Goal: Transaction & Acquisition: Purchase product/service

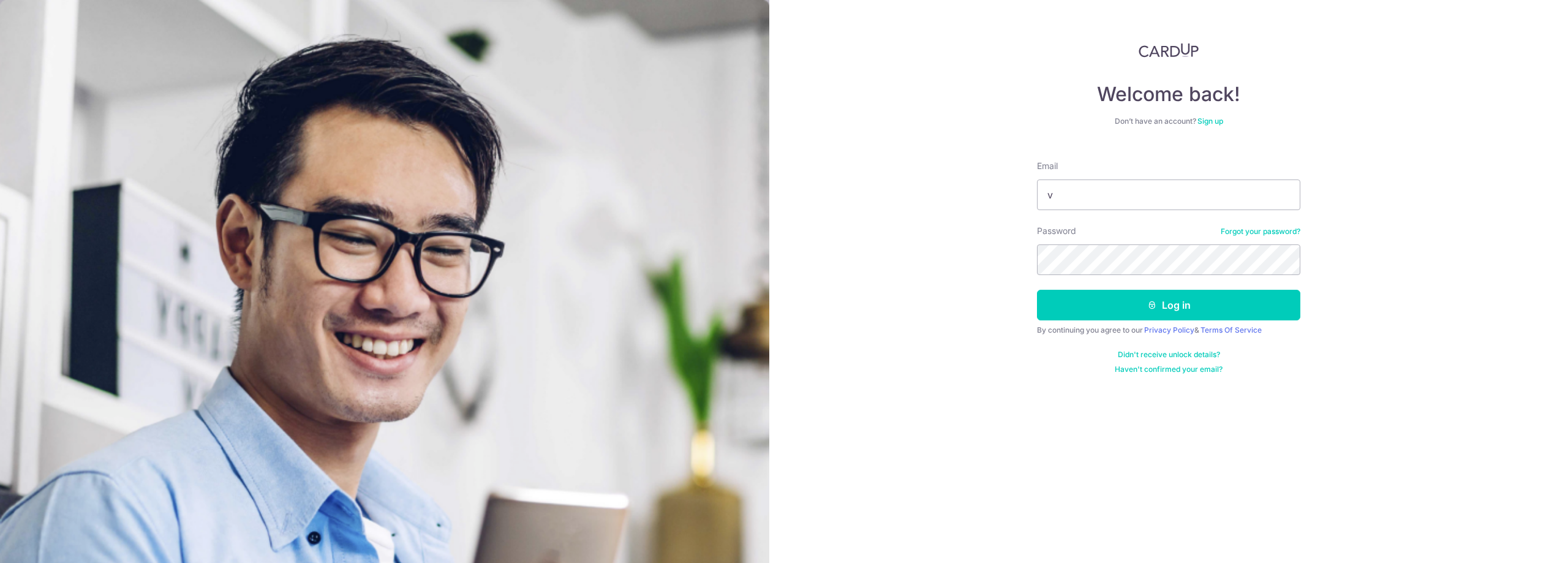
type input "v"
drag, startPoint x: 1068, startPoint y: 201, endPoint x: 972, endPoint y: 199, distance: 96.0
click at [1037, 199] on input "v" at bounding box center [1168, 194] width 264 height 31
click at [1115, 183] on input "Email" at bounding box center [1168, 194] width 264 height 31
paste input "VictorLimWT@gmail.com"
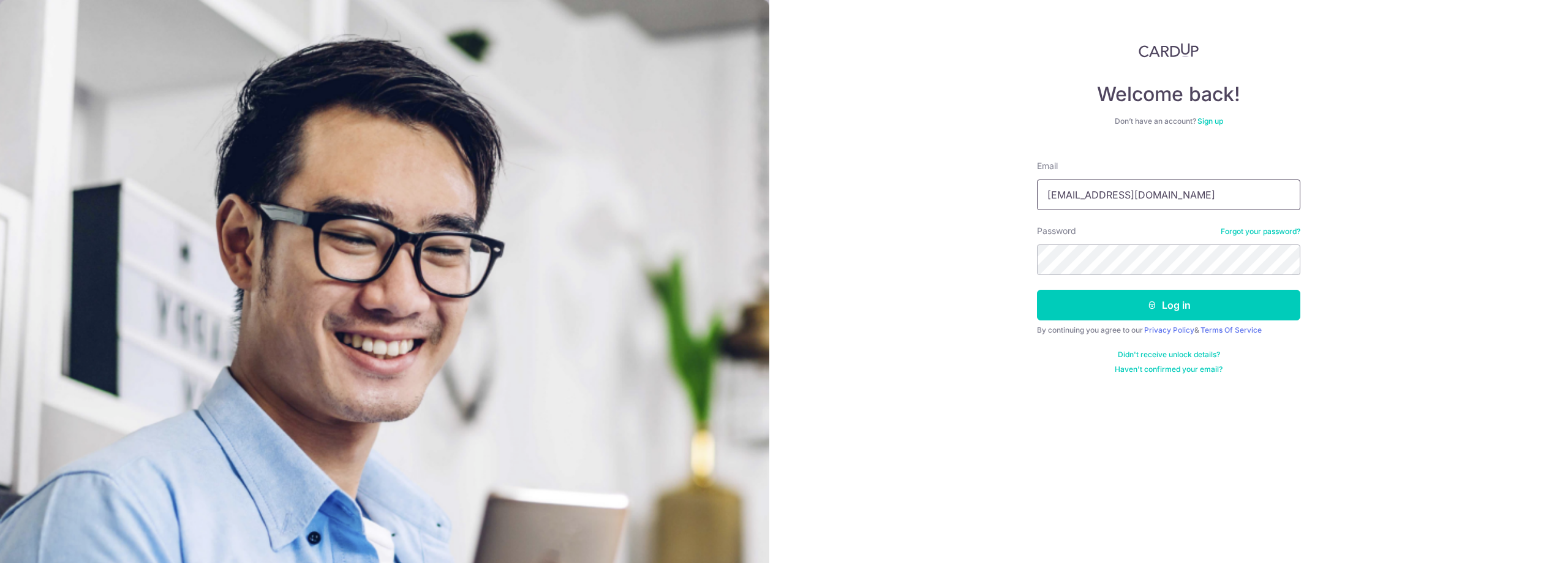
type input "VictorLimWT@gmail.com"
click at [1158, 305] on button "Log in" at bounding box center [1168, 305] width 264 height 31
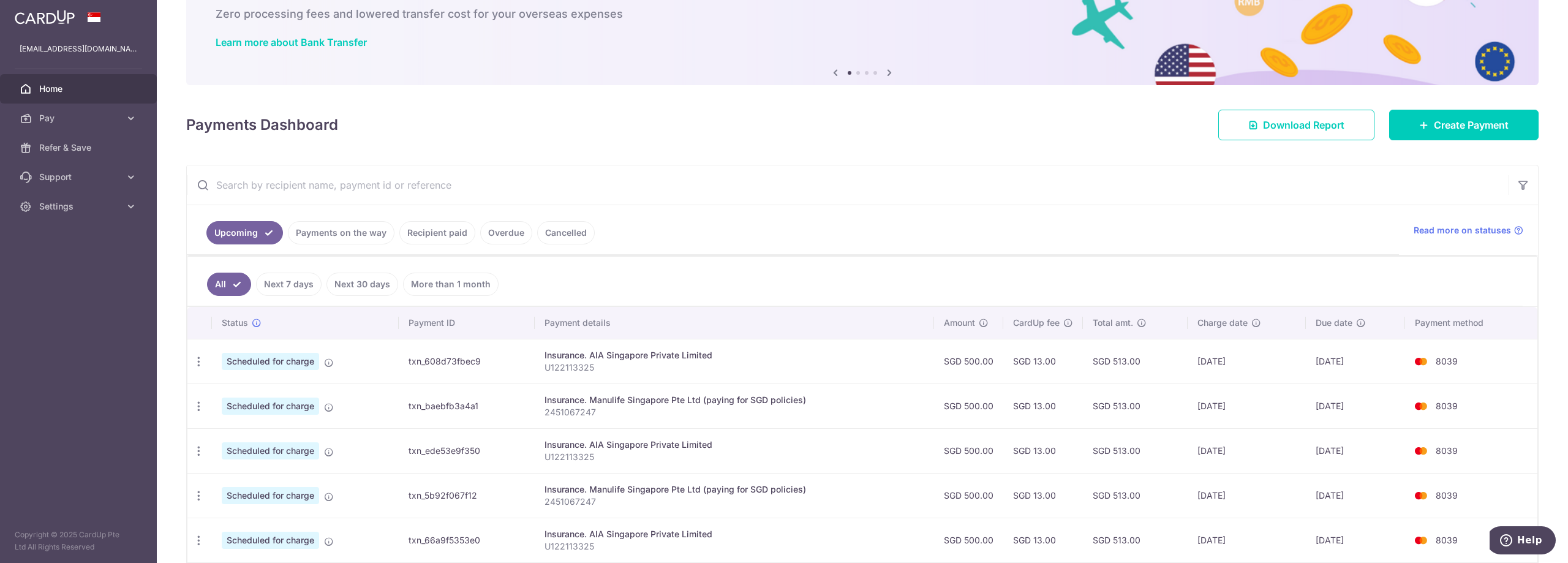
scroll to position [384, 0]
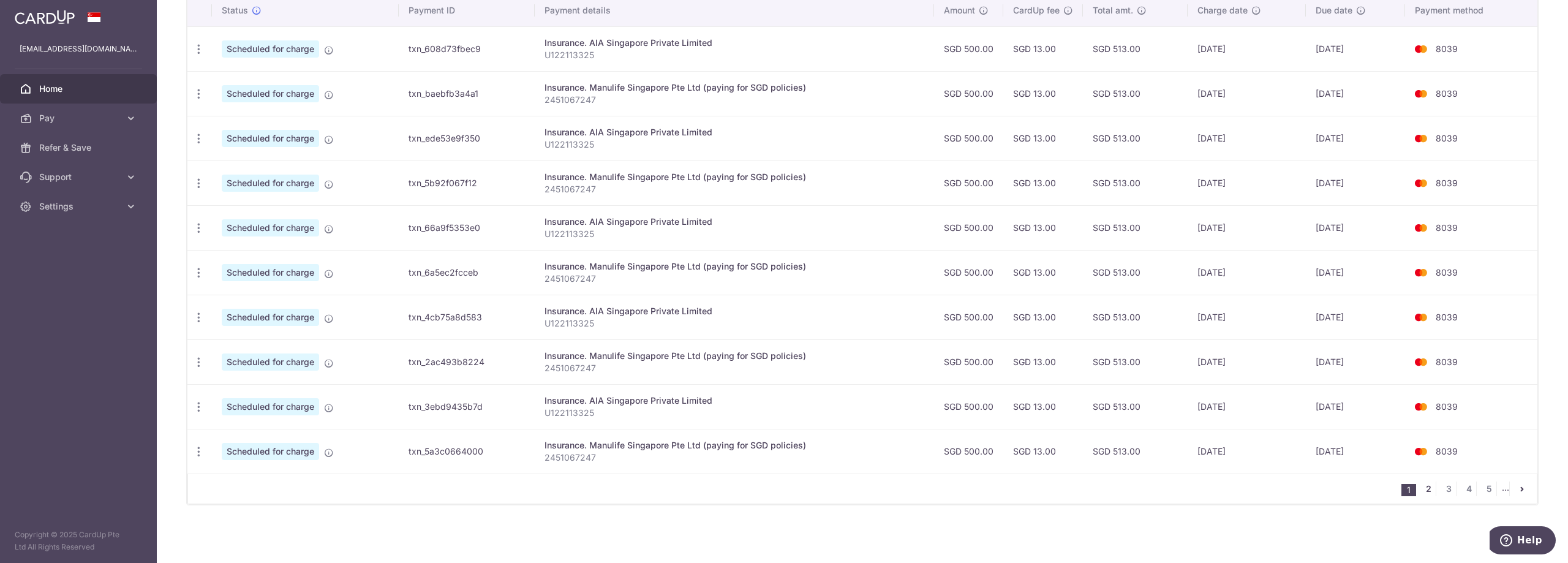
click at [1431, 491] on link "2" at bounding box center [1428, 488] width 14 height 14
click at [1426, 491] on link "3" at bounding box center [1428, 488] width 14 height 14
click at [1430, 486] on link "4" at bounding box center [1428, 488] width 14 height 14
click at [1429, 485] on link "5" at bounding box center [1428, 488] width 14 height 14
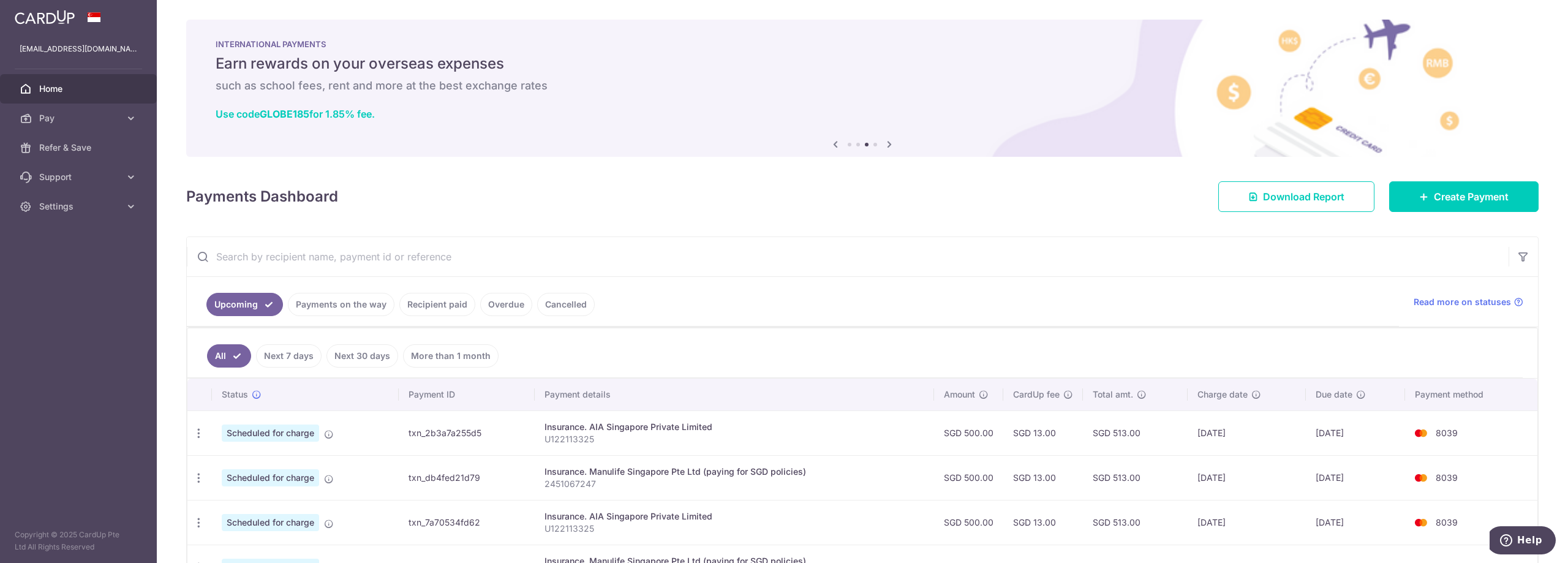
click at [421, 311] on link "Recipient paid" at bounding box center [438, 305] width 76 height 24
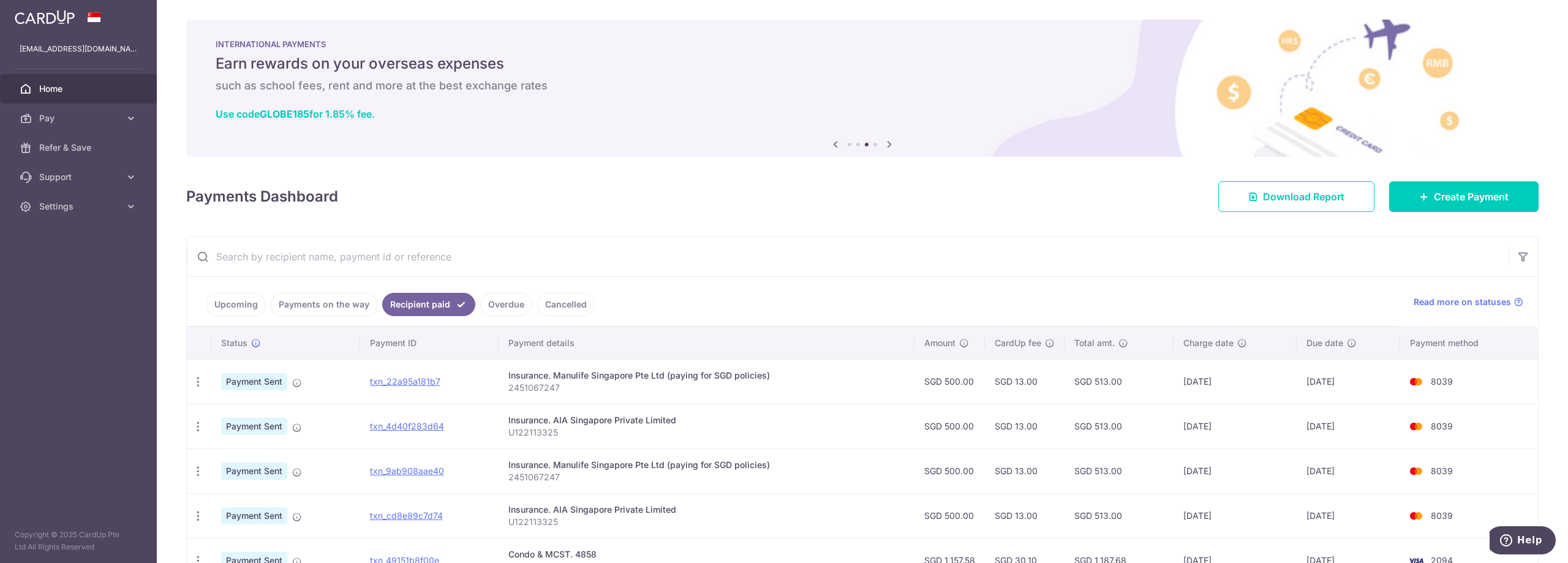
scroll to position [125, 0]
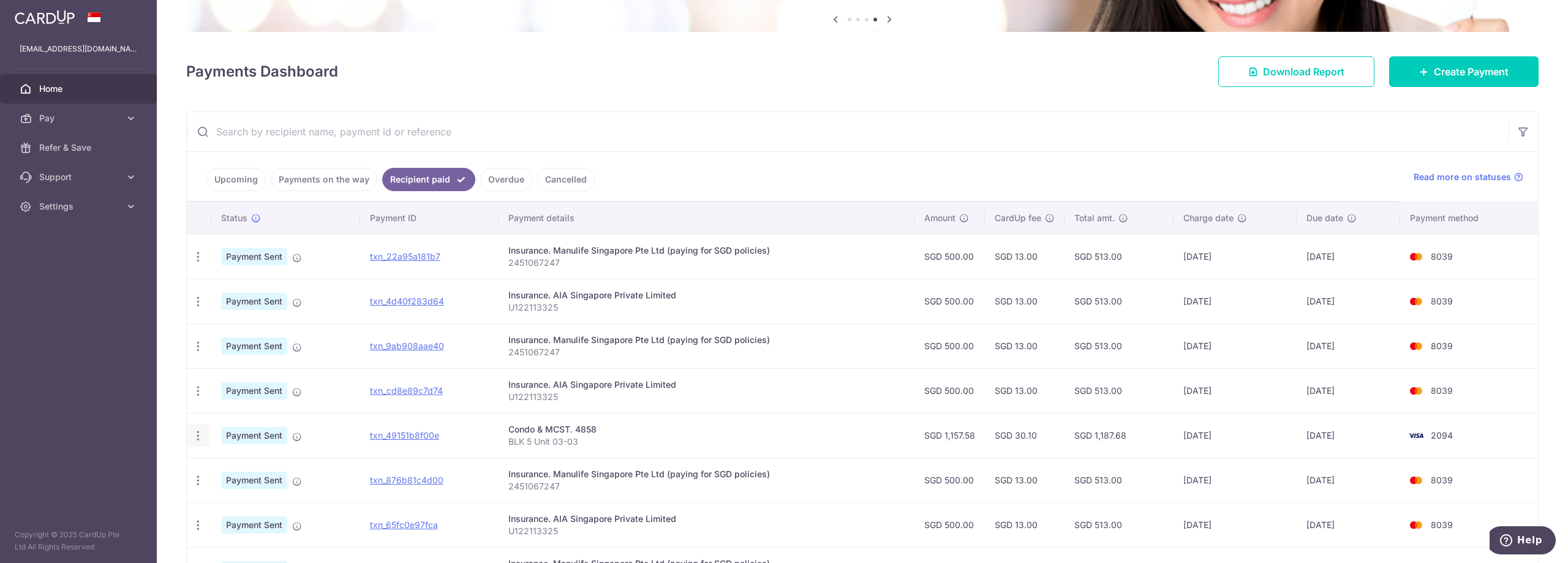
click at [196, 438] on icon "button" at bounding box center [198, 435] width 13 height 13
click at [723, 416] on td "Condo & MCST. 4858 BLK 5 Unit 03-03" at bounding box center [706, 435] width 416 height 44
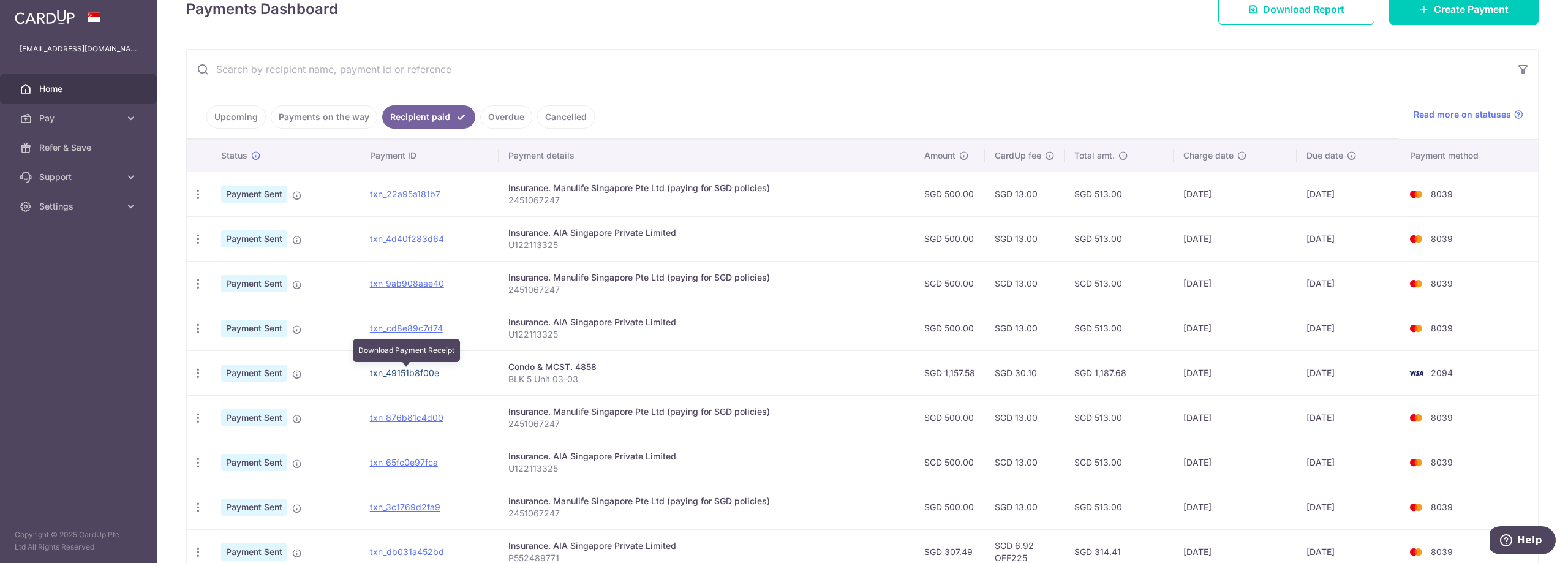
click at [427, 376] on link "txn_49151b8f00e" at bounding box center [405, 373] width 69 height 10
click at [277, 375] on span "Payment Sent" at bounding box center [254, 373] width 66 height 17
click at [201, 372] on icon "button" at bounding box center [198, 373] width 13 height 13
click at [731, 383] on p "BLK 5 Unit 03-03" at bounding box center [706, 379] width 396 height 12
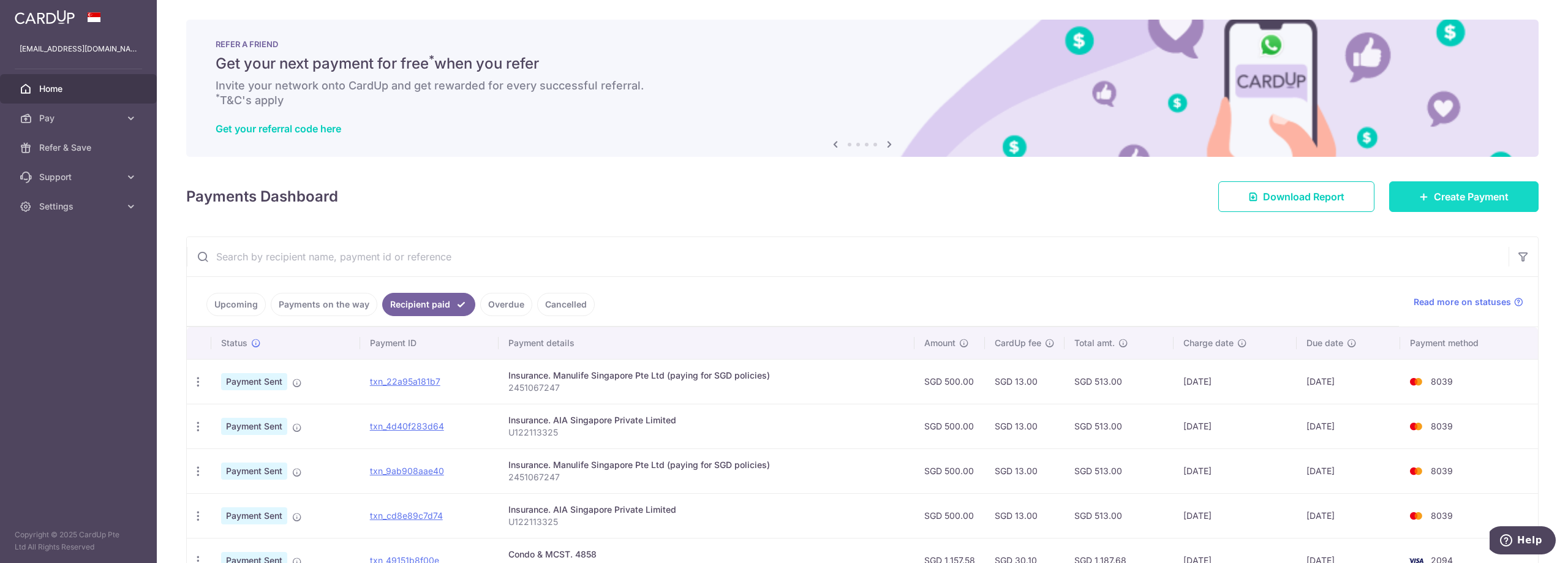
click at [1420, 194] on icon at bounding box center [1424, 196] width 10 height 10
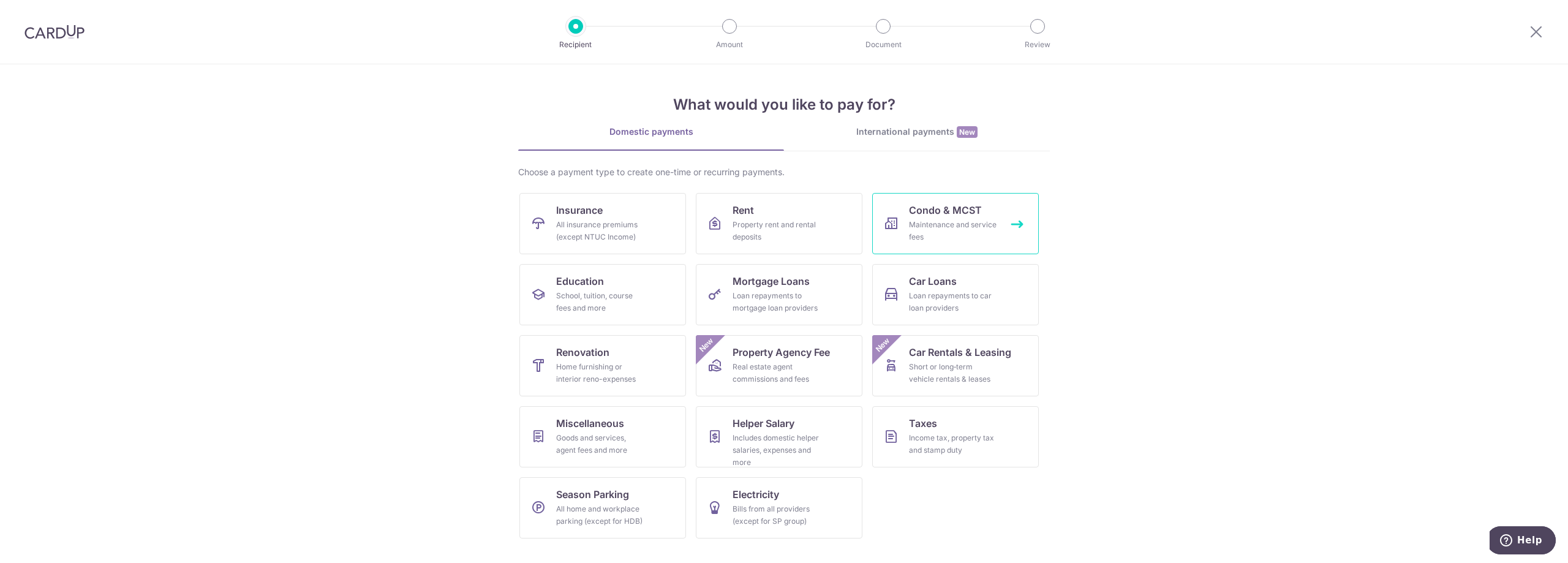
click at [1027, 235] on link "Condo & MCST Maintenance and service fees" at bounding box center [955, 224] width 167 height 61
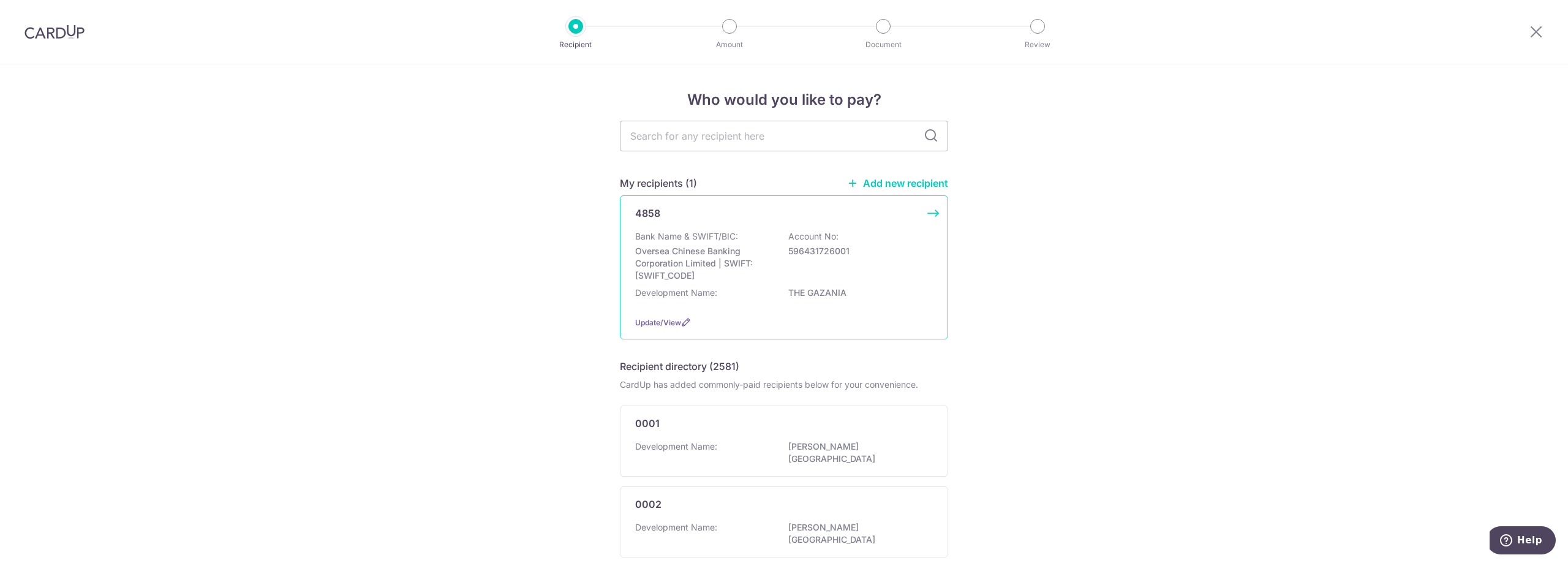
click at [881, 282] on div "Bank Name & SWIFT/BIC: Oversea Chinese Banking Corporation Limited | SWIFT: OCB…" at bounding box center [784, 256] width 298 height 52
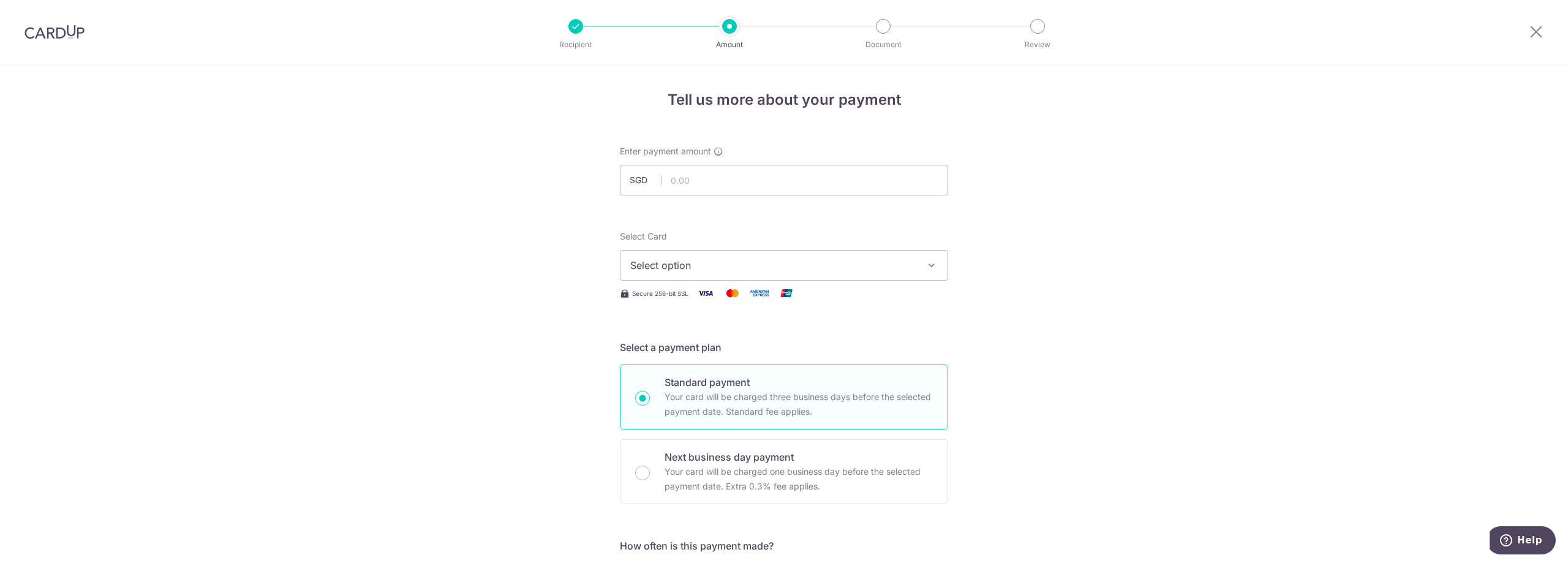
click at [853, 256] on button "Select option" at bounding box center [784, 265] width 328 height 31
click at [770, 386] on span "**** 8039" at bounding box center [784, 382] width 307 height 14
click at [799, 177] on input "text" at bounding box center [784, 180] width 328 height 31
type input "1157.58"
type input "1,157.58"
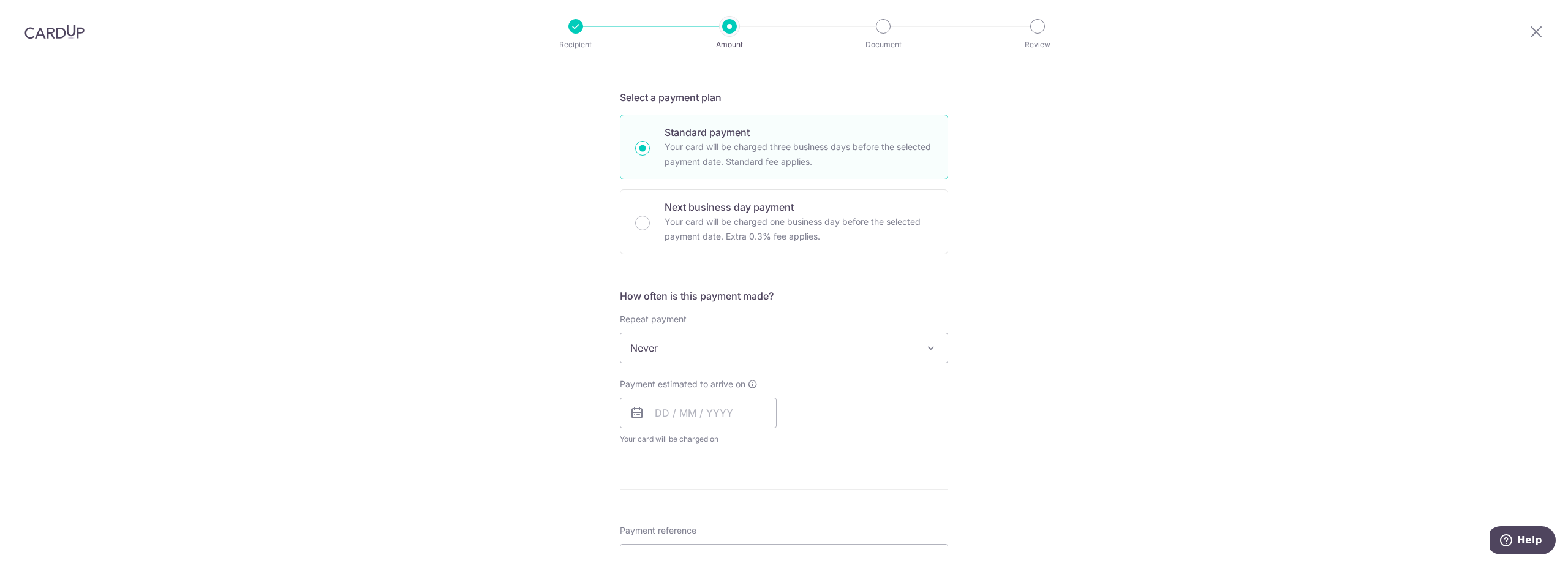
scroll to position [313, 0]
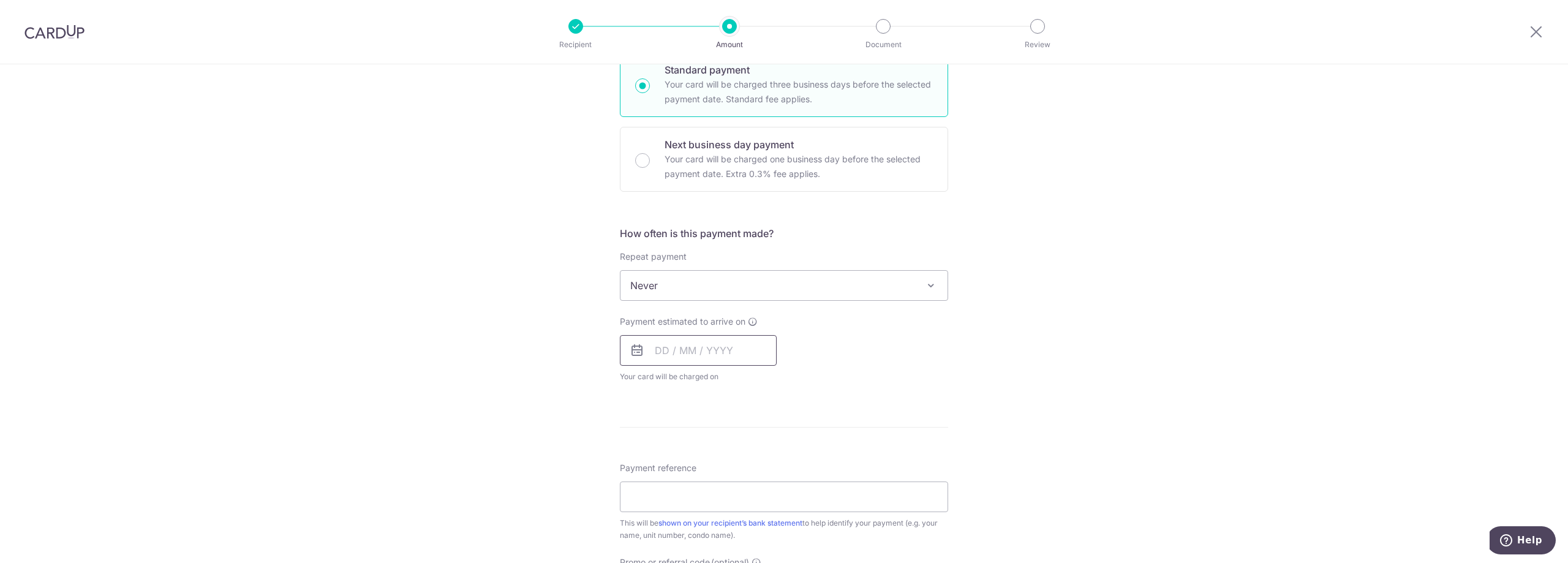
click at [736, 347] on input "text" at bounding box center [699, 350] width 157 height 31
click at [716, 508] on link "24" at bounding box center [718, 511] width 20 height 20
type input "24/09/2025"
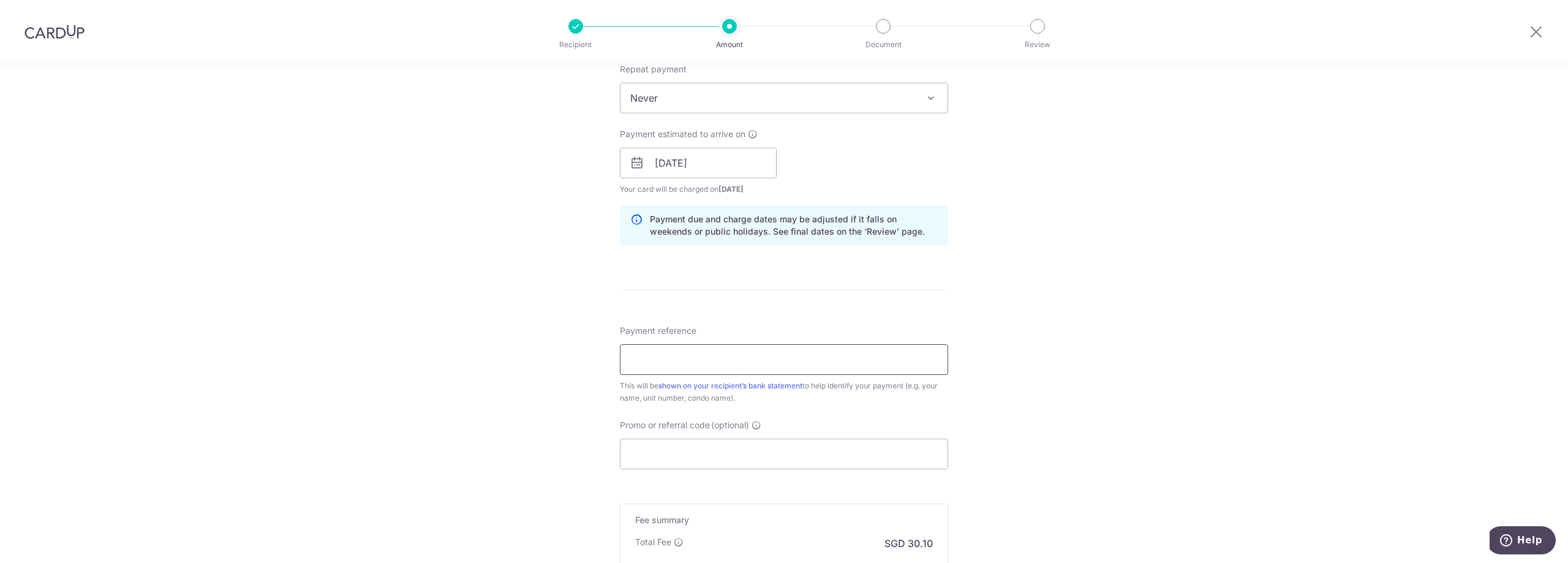
scroll to position [562, 0]
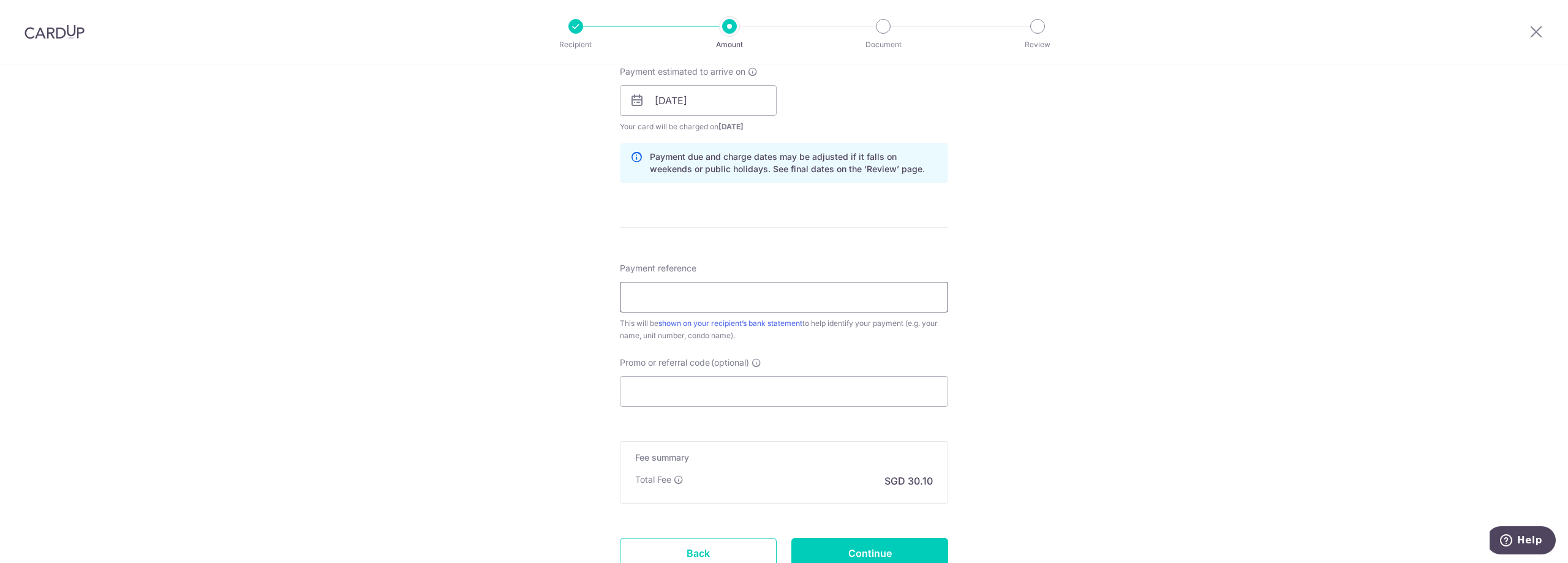
click at [815, 298] on input "Payment reference" at bounding box center [784, 297] width 328 height 31
click at [1085, 315] on div "Tell us more about your payment Enter payment amount SGD 1,157.58 1157.58 Selec…" at bounding box center [784, 81] width 1568 height 1158
click at [816, 299] on input "BLK" at bounding box center [784, 297] width 328 height 31
type input "B"
paste input "GZN019/202509 BLK5 #03-03"
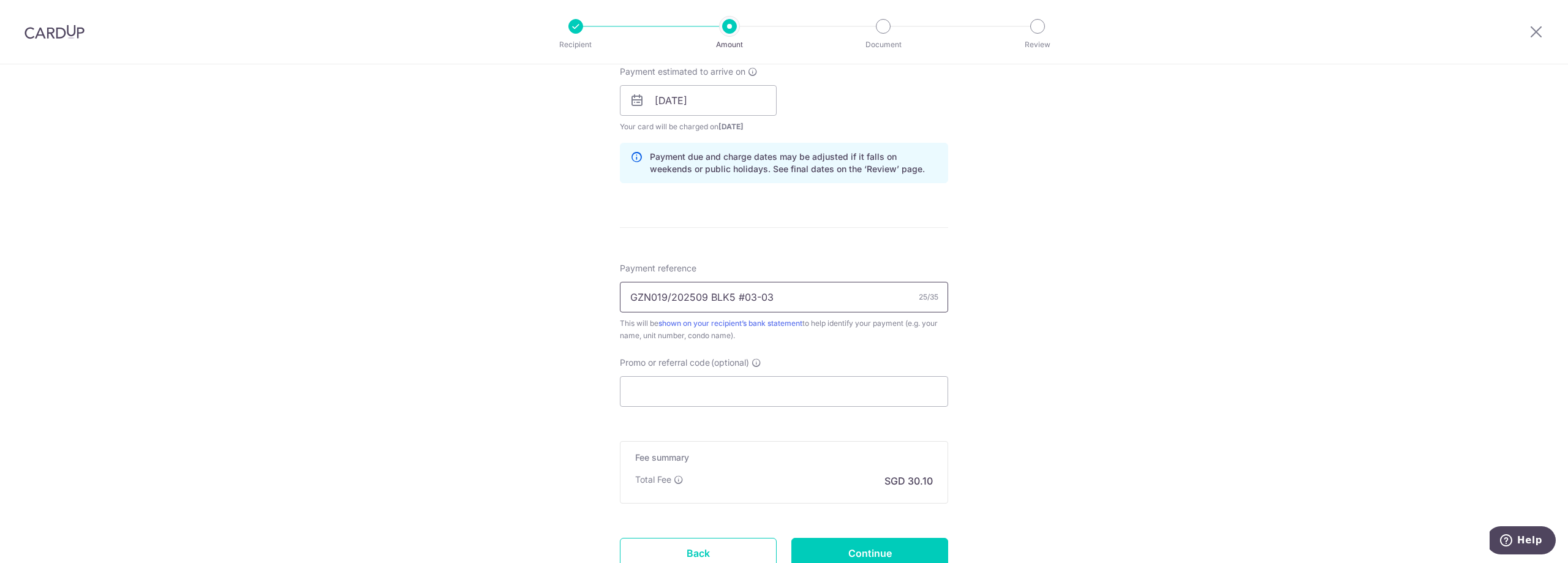
type input "GZN019/202509 BLK5 #03-03"
click at [1067, 368] on div "Tell us more about your payment Enter payment amount SGD 1,157.58 1157.58 Selec…" at bounding box center [784, 81] width 1568 height 1158
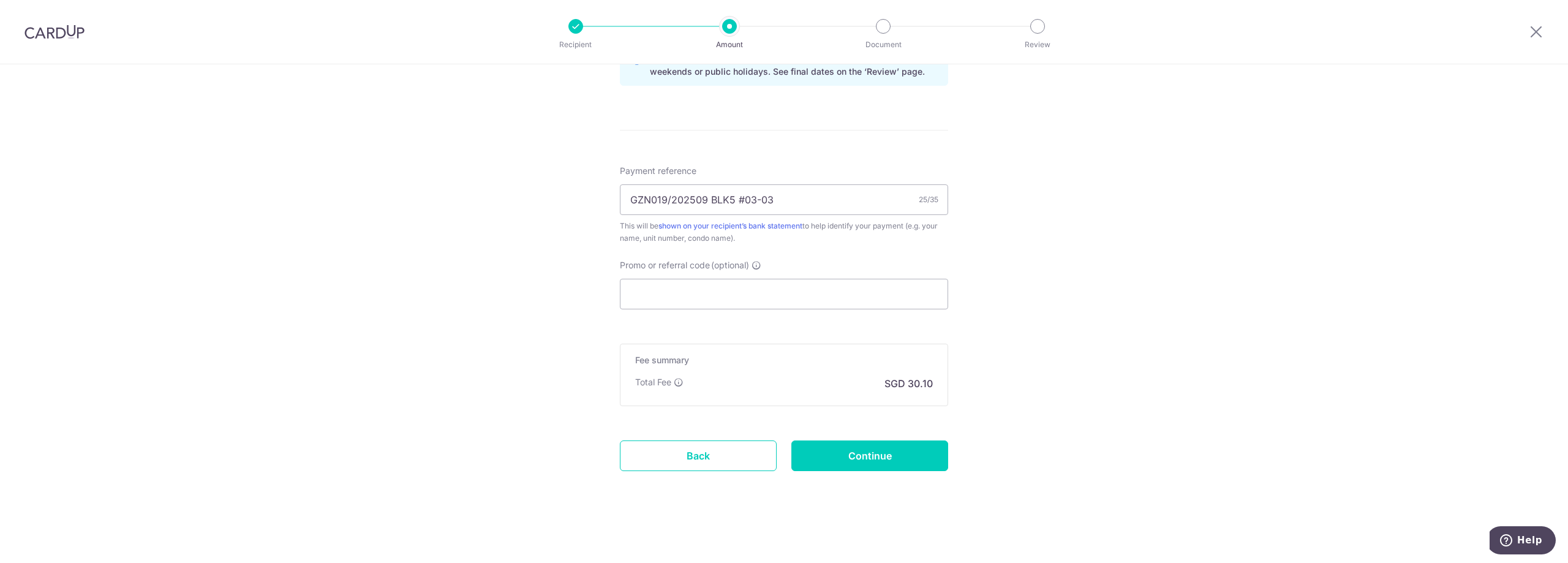
scroll to position [534, 0]
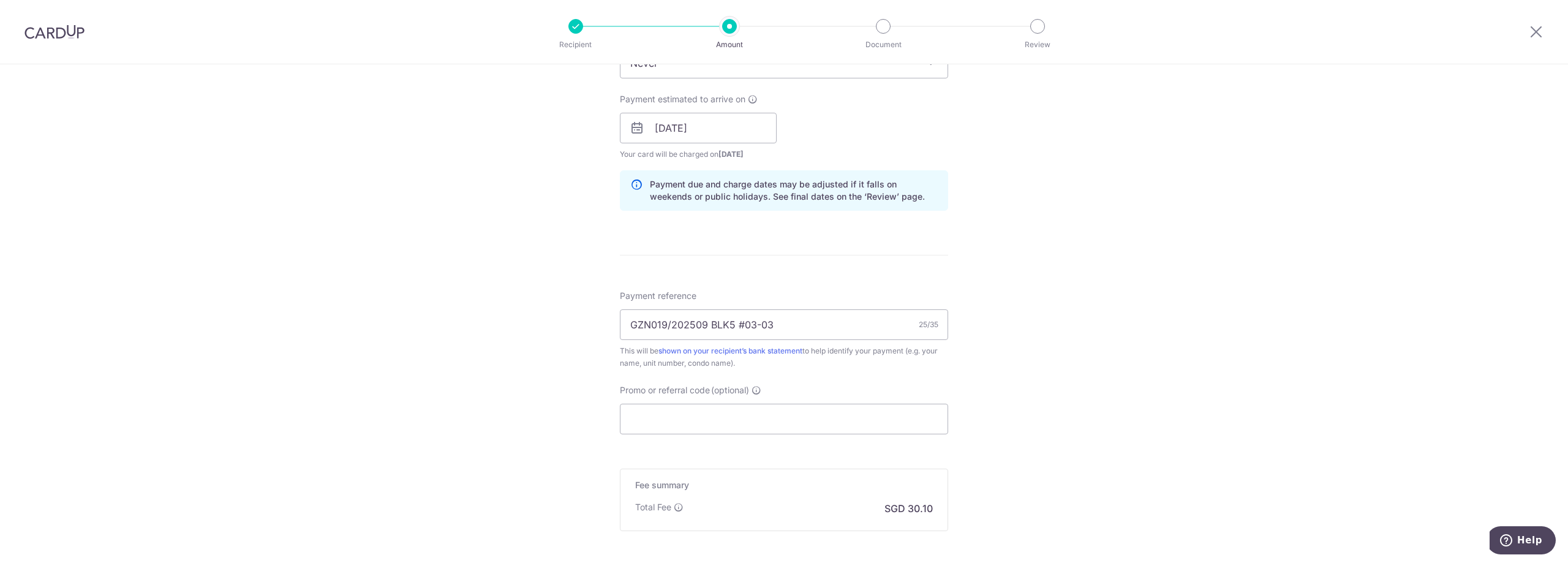
click at [865, 402] on div "Promo or referral code (optional) The discounted fee will be shown on the revie…" at bounding box center [784, 409] width 328 height 50
click at [862, 409] on input "Promo or referral code (optional)" at bounding box center [784, 418] width 328 height 31
paste input "3HOME25R"
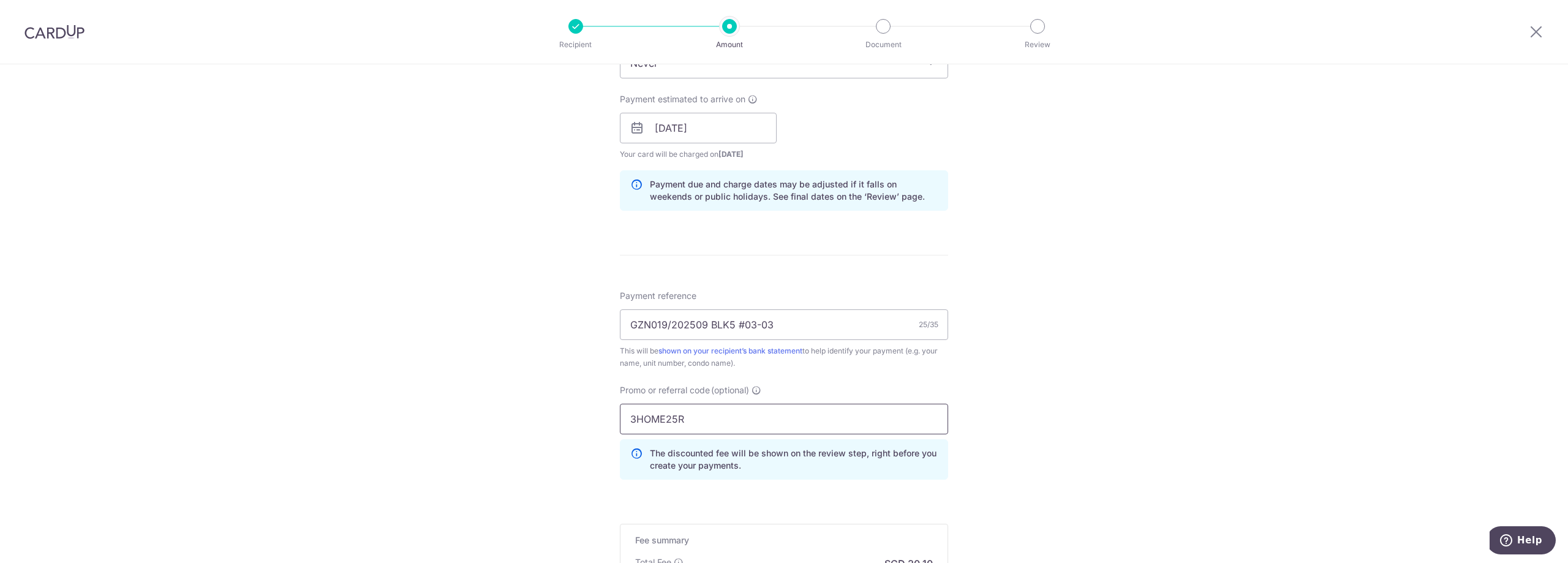
type input "3HOME25R"
click at [1000, 405] on div "Tell us more about your payment Enter payment amount SGD 1,157.58 1157.58 Selec…" at bounding box center [784, 136] width 1568 height 1213
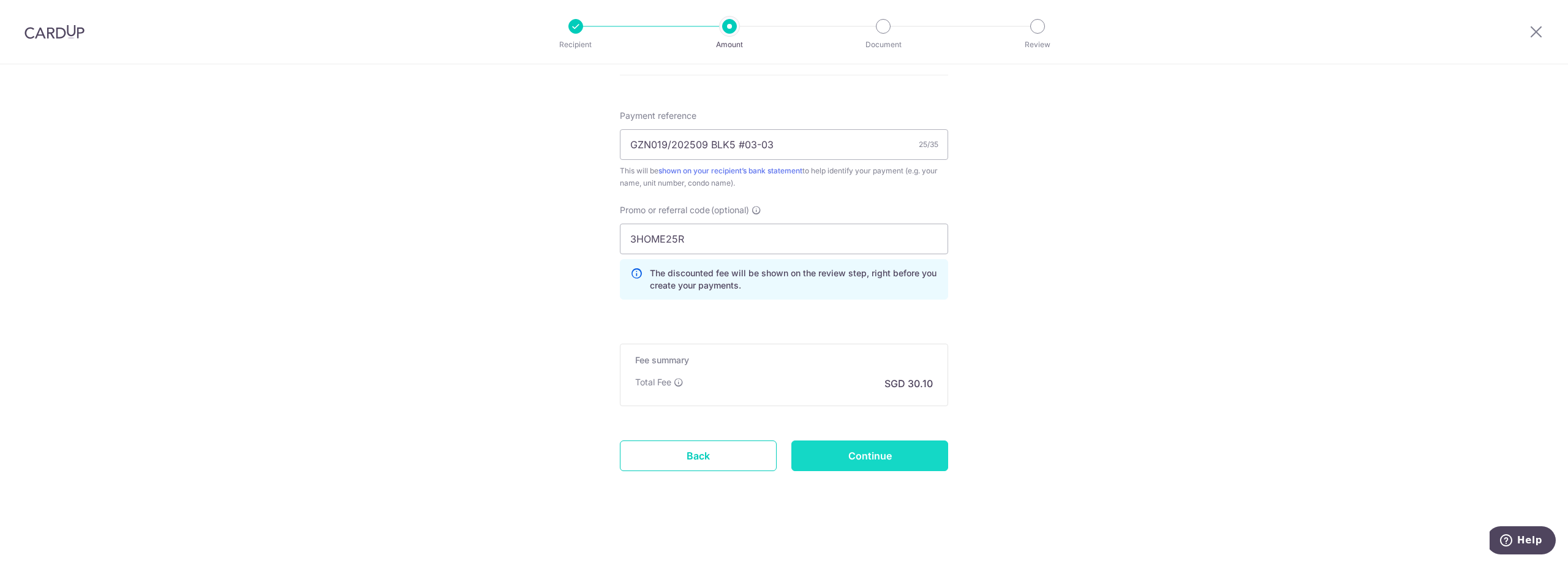
click at [905, 466] on input "Continue" at bounding box center [870, 455] width 157 height 31
type input "Create Schedule"
click at [746, 128] on input "GZN019/202509 BLK5 #03-03" at bounding box center [784, 127] width 328 height 31
click at [672, 127] on input "GZN019/202509 BLK5 UNIT03-03" at bounding box center [784, 127] width 328 height 31
type input "GZN019 202509 BLK5 UNIT03-03"
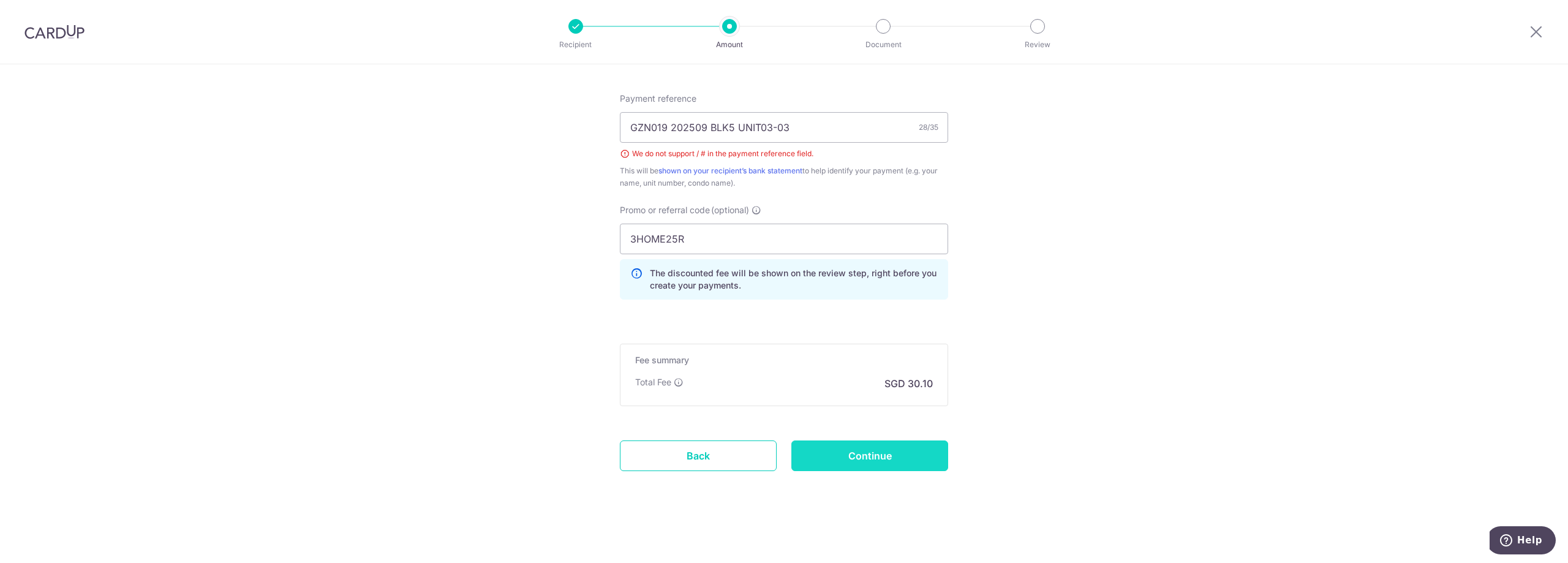
click at [869, 457] on input "Continue" at bounding box center [870, 455] width 157 height 31
type input "Create Schedule"
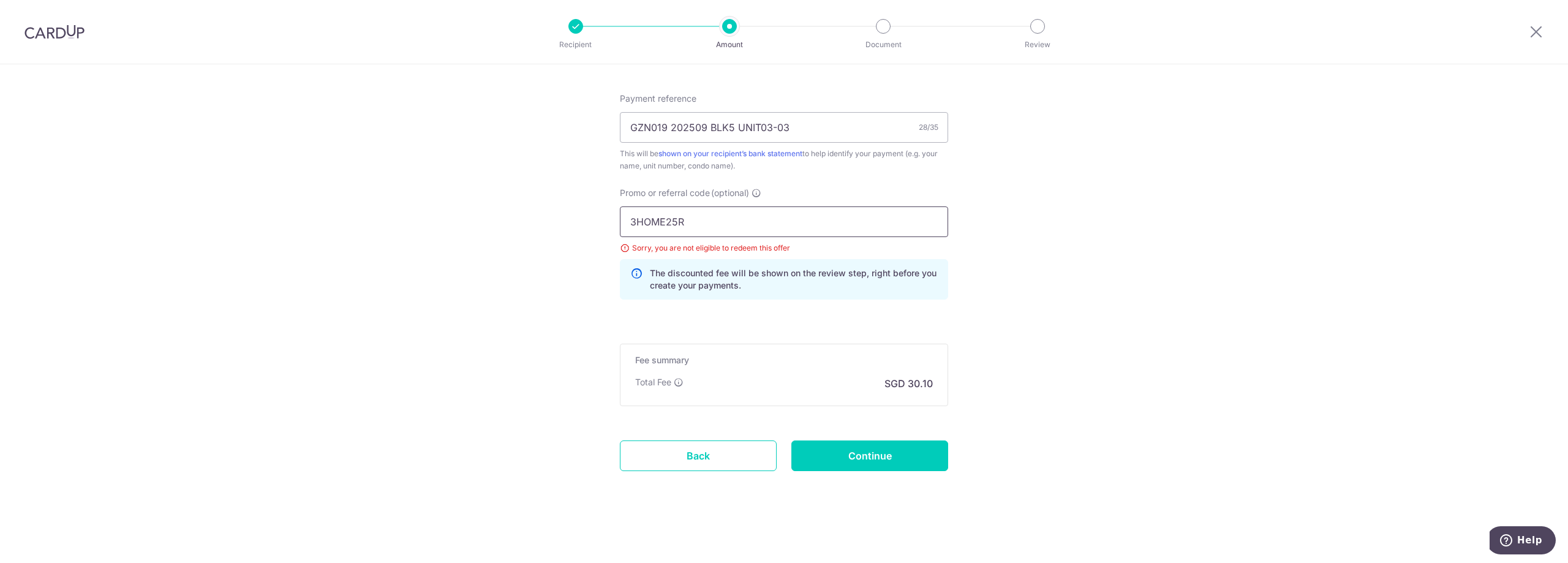
click at [786, 230] on input "3HOME25R" at bounding box center [784, 222] width 328 height 31
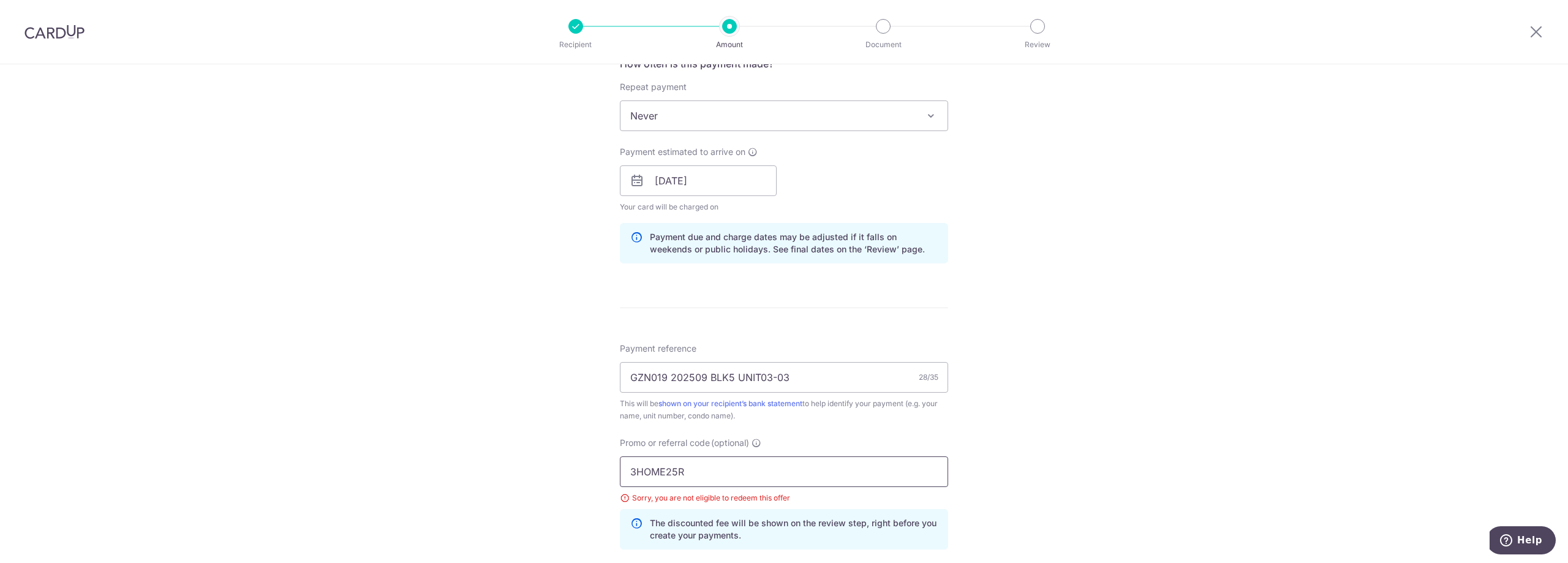
click at [772, 481] on input "3HOME25R" at bounding box center [784, 471] width 328 height 31
paste input "OFF225"
type input "OFF225"
click at [1014, 462] on div "Tell us more about your payment Enter payment amount SGD 1,157.58 1157.58 Selec…" at bounding box center [784, 197] width 1568 height 1230
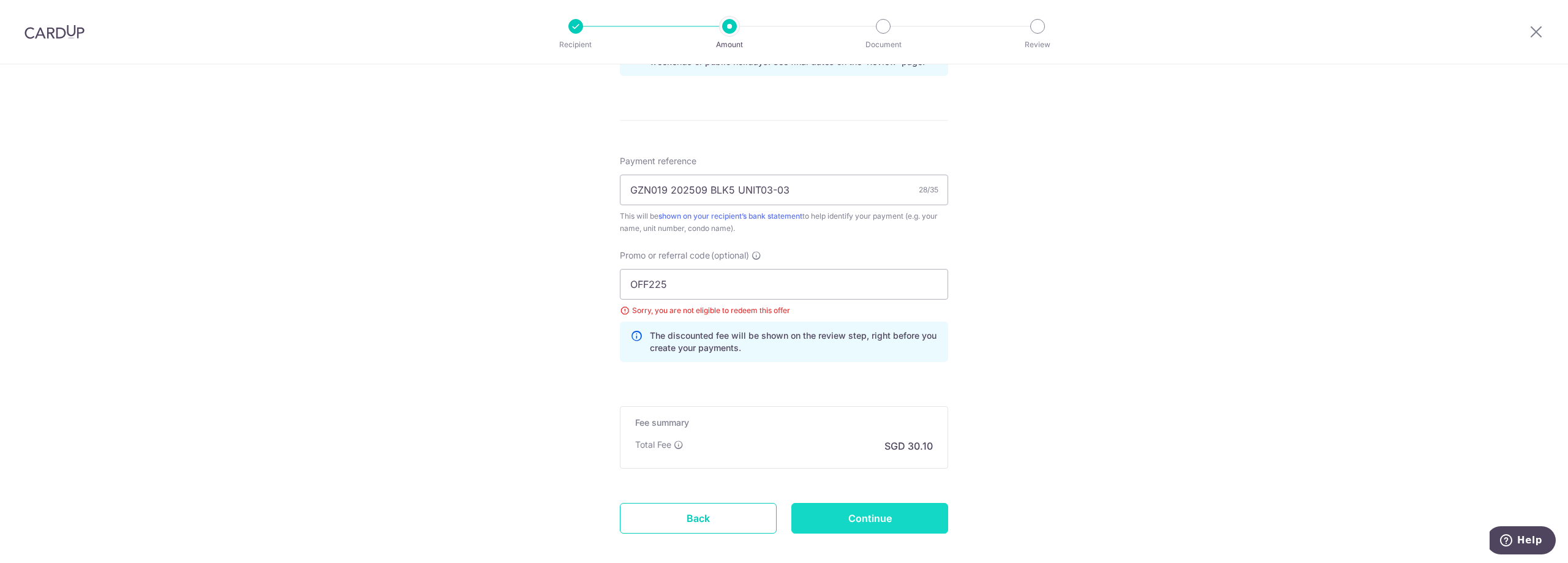
click at [848, 515] on input "Continue" at bounding box center [870, 518] width 157 height 31
type input "Update Schedule"
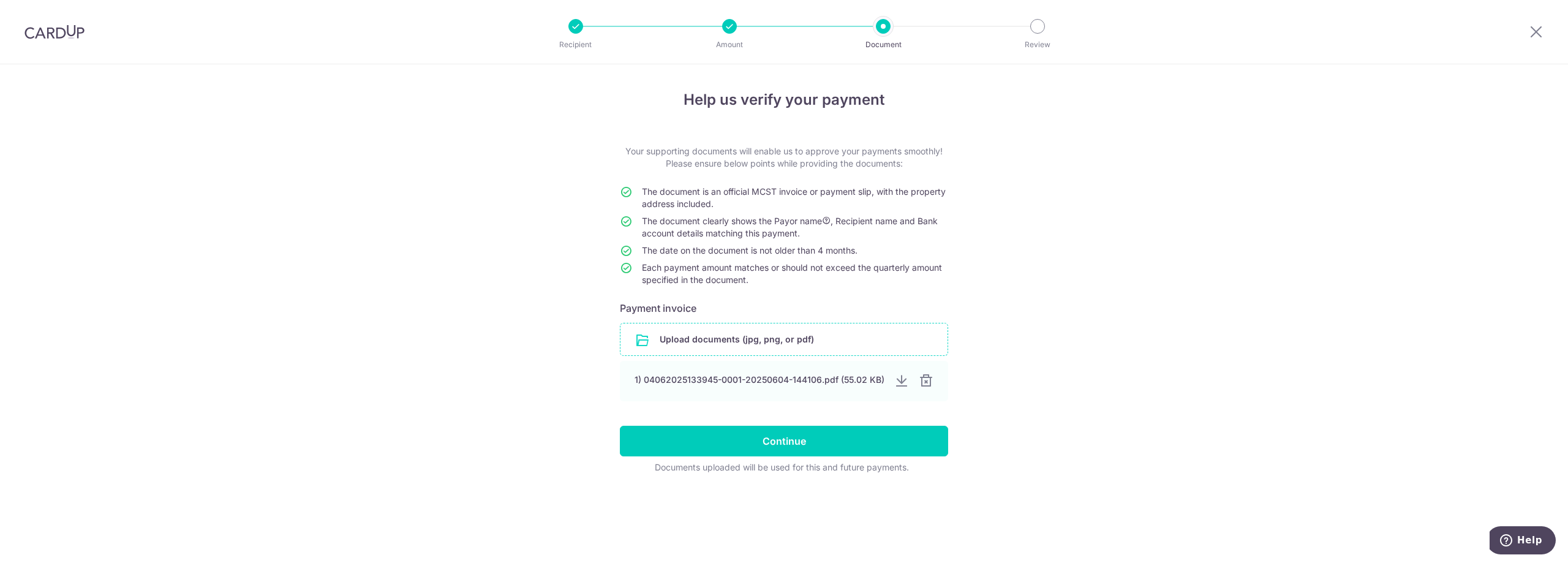
click at [867, 345] on input "file" at bounding box center [784, 339] width 327 height 32
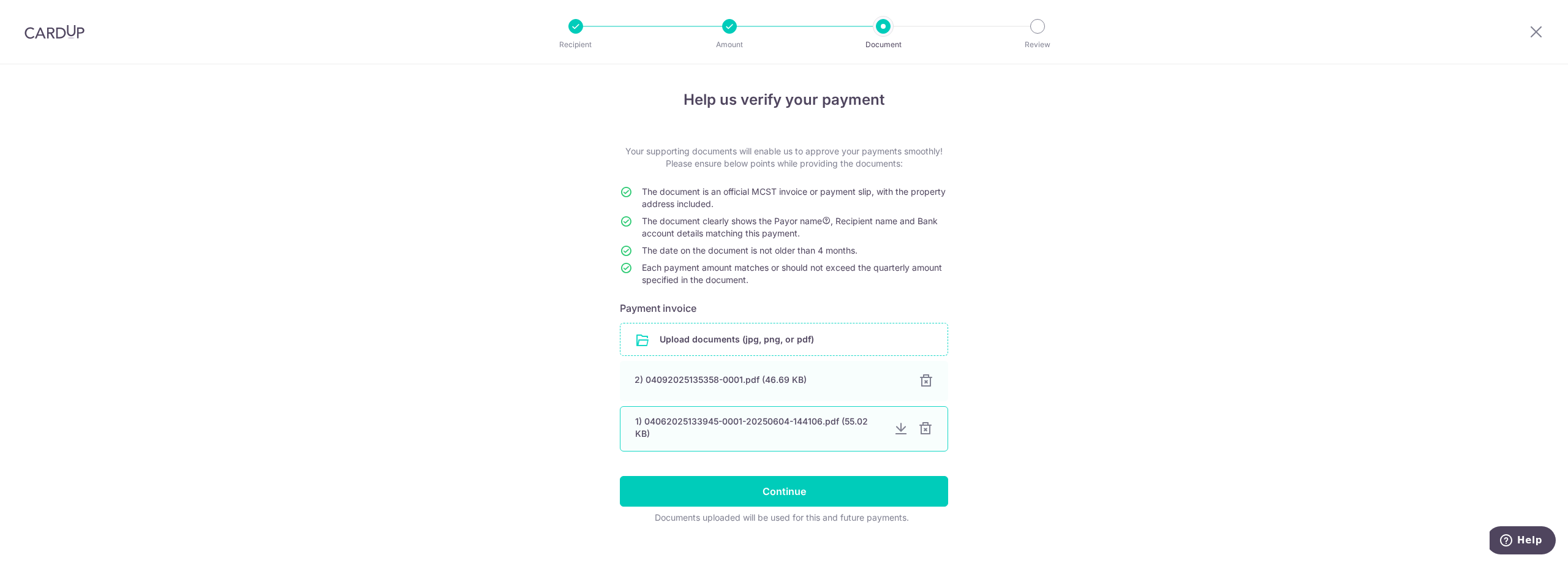
click at [930, 430] on div at bounding box center [926, 428] width 14 height 14
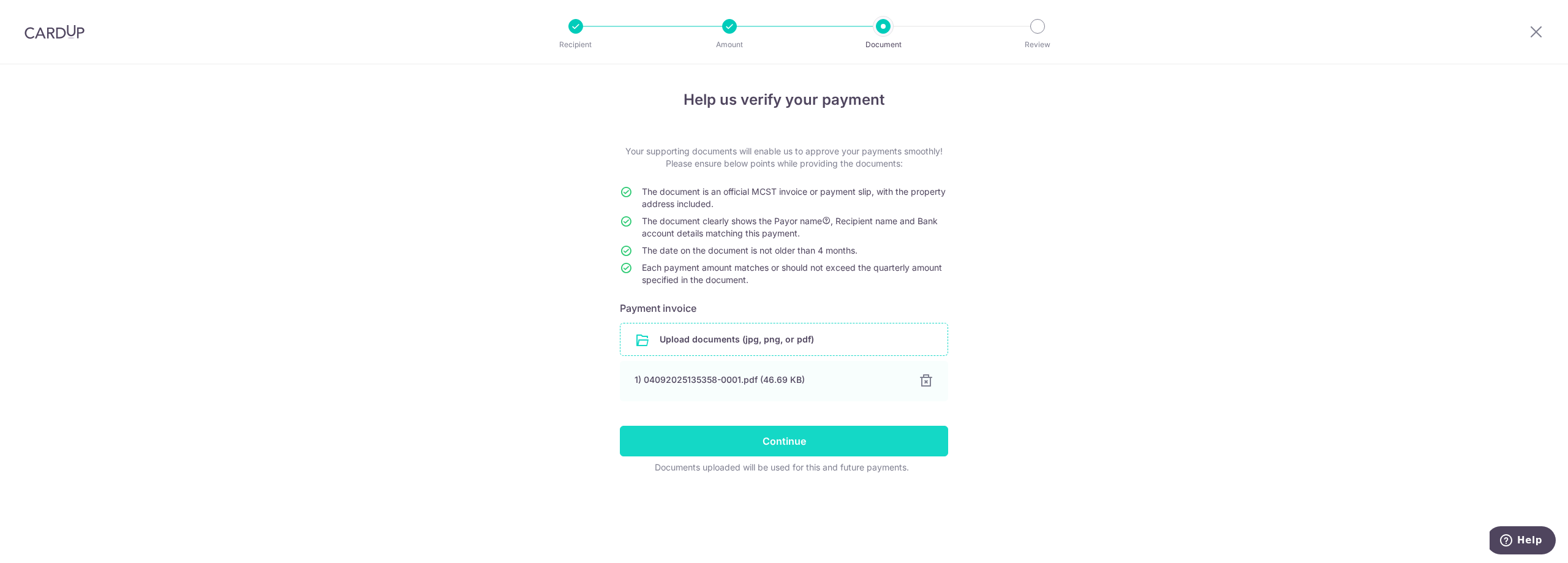
click at [879, 449] on input "Continue" at bounding box center [784, 441] width 328 height 31
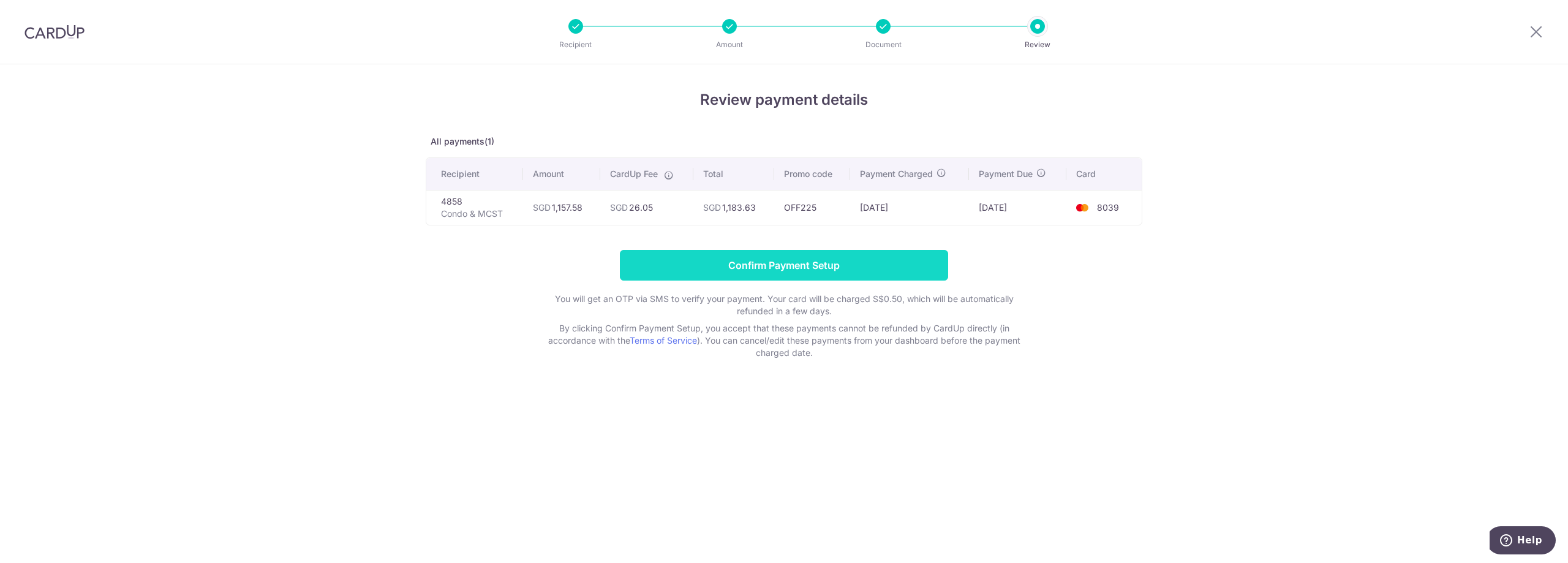
click at [699, 256] on input "Confirm Payment Setup" at bounding box center [784, 265] width 328 height 31
